Goal: Navigation & Orientation: Find specific page/section

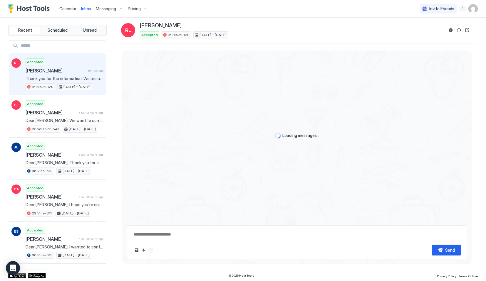
type textarea "*"
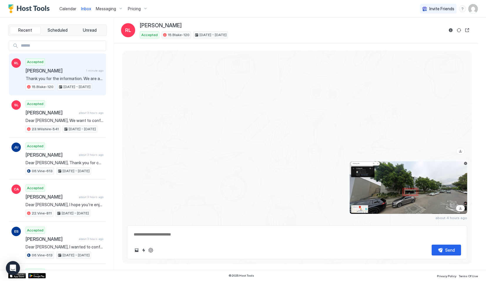
scroll to position [1022, 0]
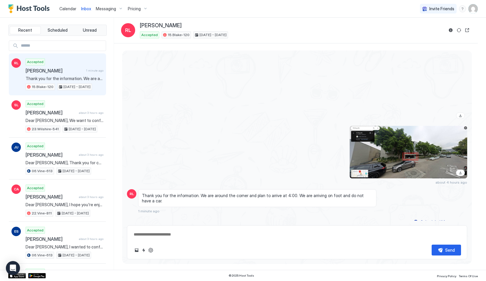
click at [167, 196] on span "Thank you for the information. We are around the corner and plan to arrive at 4…" at bounding box center [257, 198] width 231 height 10
click at [149, 251] on button "ChatGPT Auto Reply" at bounding box center [150, 250] width 7 height 7
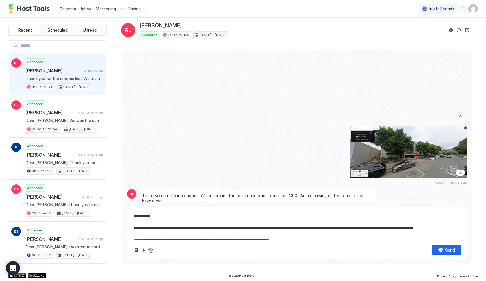
drag, startPoint x: 151, startPoint y: 241, endPoint x: 127, endPoint y: 224, distance: 28.8
click at [127, 224] on div "Loading messages... [DATE] RL Hi Serg, your place looks great. We are looking f…" at bounding box center [296, 155] width 349 height 209
drag, startPoint x: 147, startPoint y: 235, endPoint x: 121, endPoint y: 205, distance: 39.3
click at [121, 205] on div "Loading messages... [DATE] RL Hi Serg, your place looks great. We are looking f…" at bounding box center [296, 156] width 364 height 227
type textarea "**********"
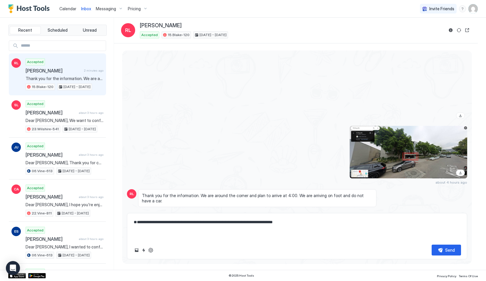
click at [181, 238] on textarea "**********" at bounding box center [297, 228] width 328 height 23
click at [181, 237] on textarea "**********" at bounding box center [297, 228] width 328 height 23
click at [180, 197] on span "Thank you for the information. We are around the corner and plan to arrive at 4…" at bounding box center [257, 198] width 231 height 10
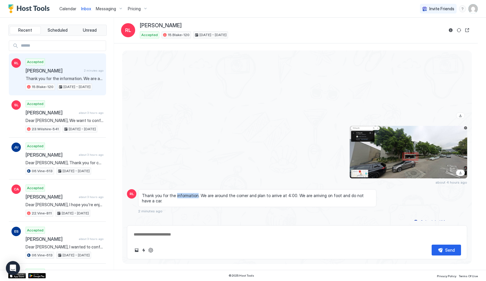
click at [180, 197] on span "Thank you for the information. We are around the corner and plan to arrive at 4…" at bounding box center [257, 198] width 231 height 10
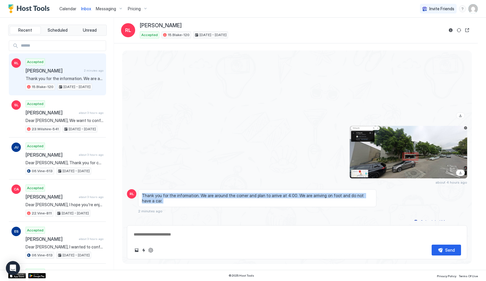
click at [180, 197] on span "Thank you for the information. We are around the corner and plan to arrive at 4…" at bounding box center [257, 198] width 231 height 10
copy span "Thank you for the information. We are around the corner and plan to arrive at 4…"
click at [65, 9] on span "Calendar" at bounding box center [67, 8] width 17 height 5
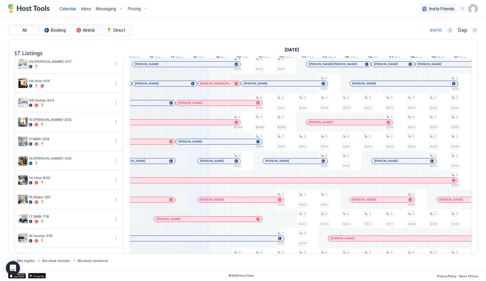
click at [80, 4] on div "Inbox" at bounding box center [86, 8] width 15 height 11
click at [82, 9] on span "Inbox" at bounding box center [86, 8] width 10 height 5
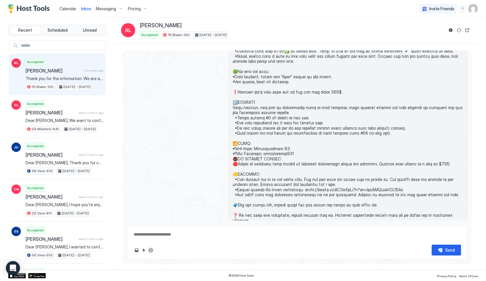
scroll to position [1022, 0]
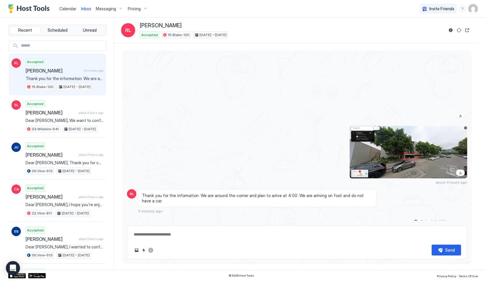
click at [63, 12] on div "Calendar" at bounding box center [68, 8] width 22 height 11
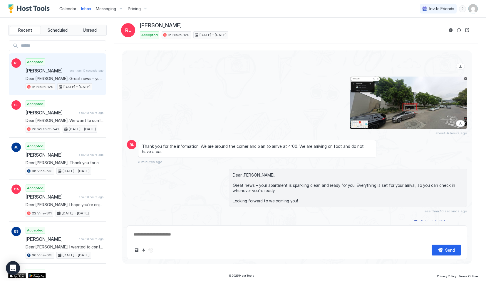
click at [62, 11] on span "Calendar" at bounding box center [67, 8] width 17 height 5
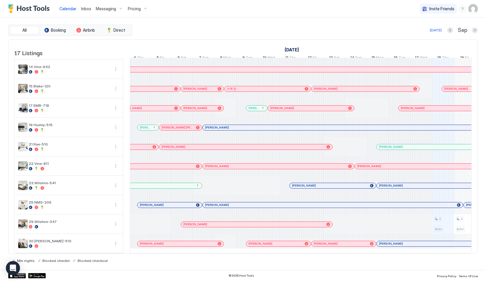
scroll to position [0, 507]
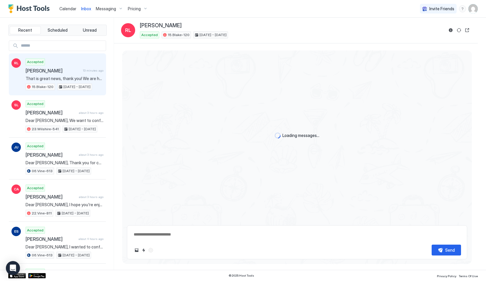
scroll to position [788, 0]
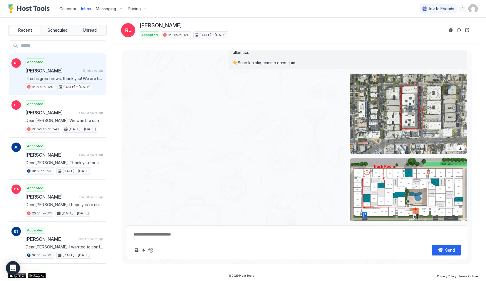
click at [59, 4] on div "Calendar" at bounding box center [68, 8] width 22 height 11
click at [67, 8] on span "Calendar" at bounding box center [67, 8] width 17 height 5
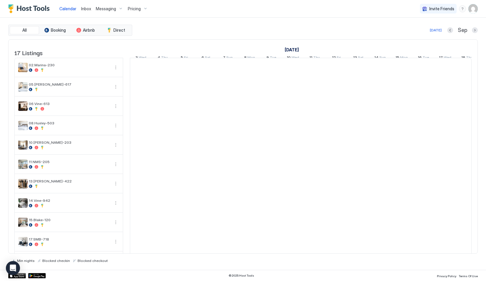
scroll to position [0, 326]
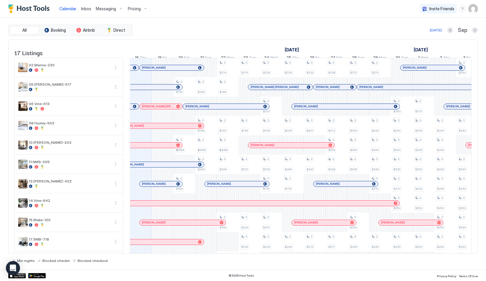
click at [157, 70] on div at bounding box center [156, 67] width 5 height 5
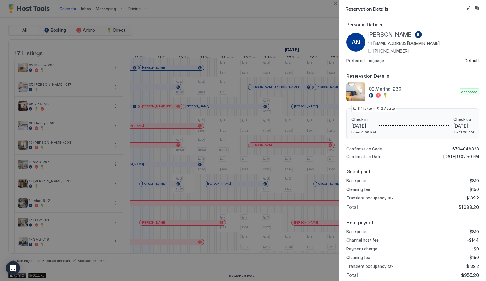
click at [154, 103] on div at bounding box center [243, 140] width 486 height 281
click at [157, 122] on div at bounding box center [243, 140] width 486 height 281
click at [333, 5] on button "Close" at bounding box center [335, 3] width 7 height 7
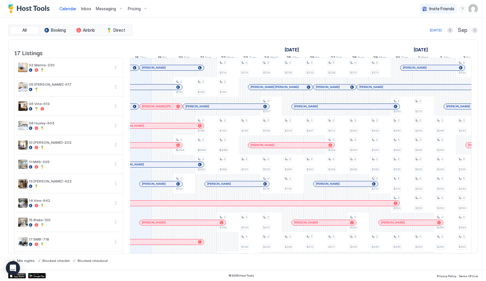
click at [160, 109] on div at bounding box center [160, 106] width 5 height 5
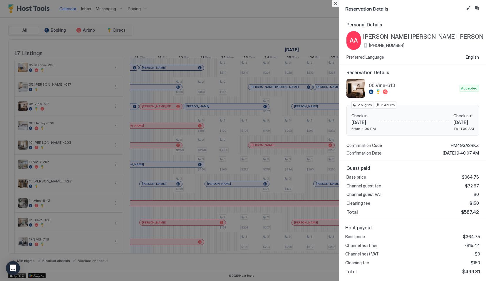
click at [338, 0] on button "Close" at bounding box center [335, 3] width 7 height 7
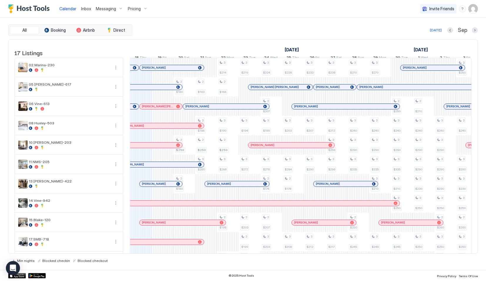
click at [151, 186] on div at bounding box center [151, 184] width 5 height 5
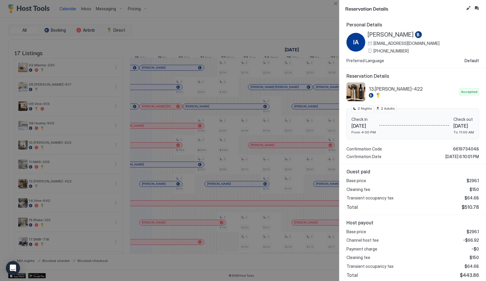
click at [330, 6] on div at bounding box center [243, 140] width 486 height 281
click at [333, 6] on button "Close" at bounding box center [335, 3] width 7 height 7
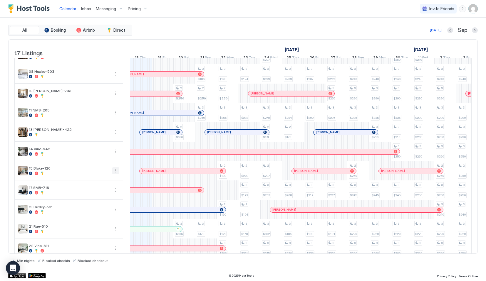
scroll to position [53, 0]
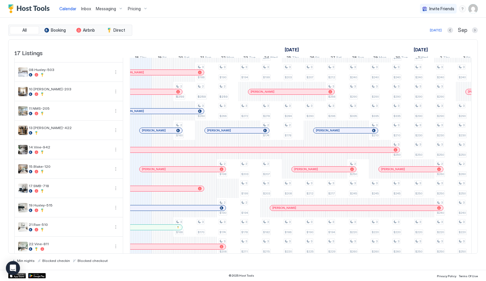
click at [145, 172] on link "[PERSON_NAME]" at bounding box center [182, 170] width 87 height 6
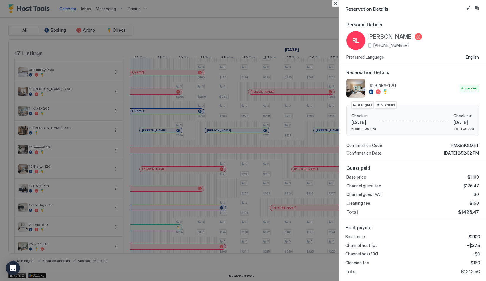
click at [335, 7] on button "Close" at bounding box center [335, 3] width 7 height 7
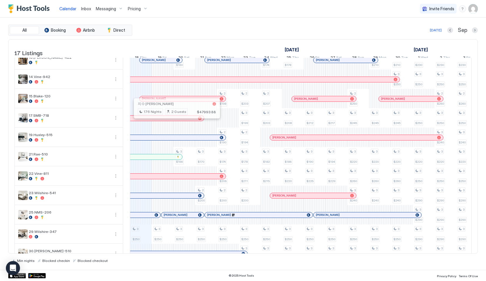
scroll to position [139, 0]
